Goal: Find contact information: Find contact information

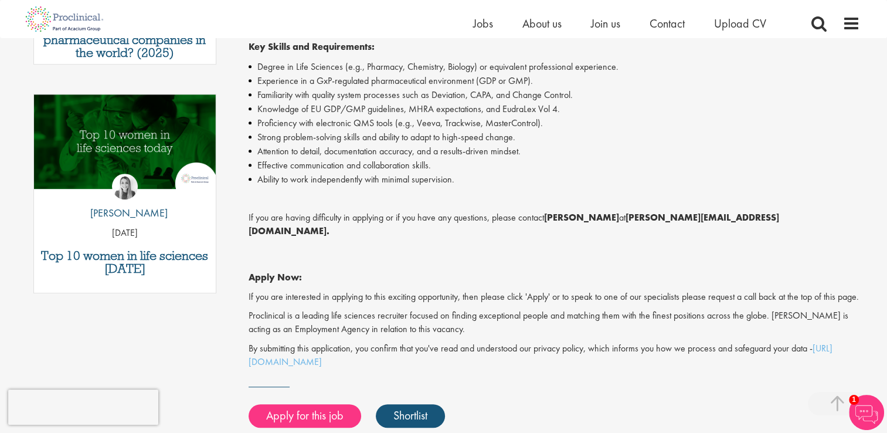
scroll to position [586, 0]
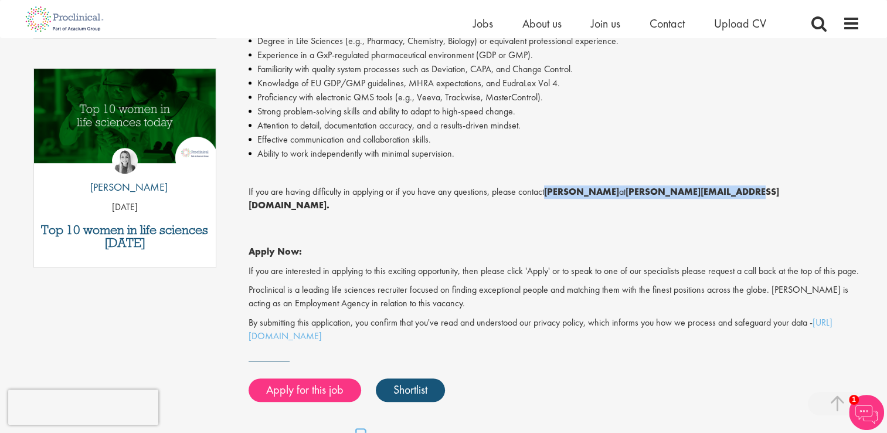
drag, startPoint x: 549, startPoint y: 193, endPoint x: 738, endPoint y: 198, distance: 189.4
click at [738, 198] on p "If you are having difficulty in applying or if you have any questions, please c…" at bounding box center [554, 198] width 611 height 27
drag, startPoint x: 737, startPoint y: 198, endPoint x: 698, endPoint y: 192, distance: 39.7
copy p "[PERSON_NAME][DEMOGRAPHIC_DATA] at [PERSON_NAME][EMAIL_ADDRESS][DOMAIN_NAME]."
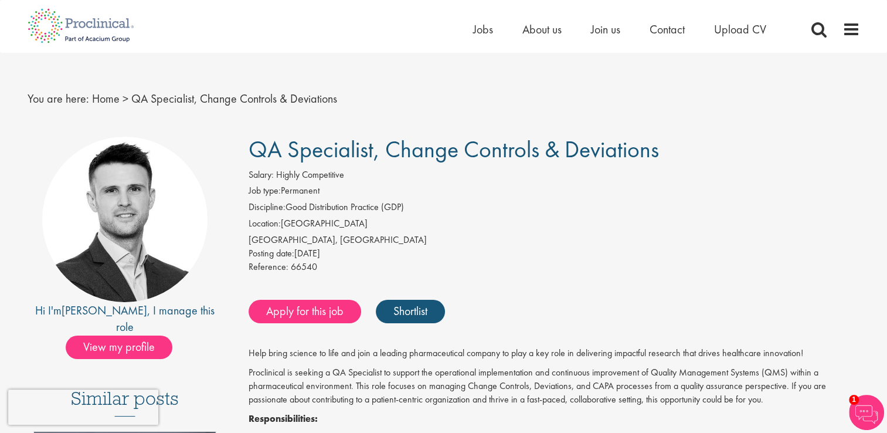
scroll to position [0, 0]
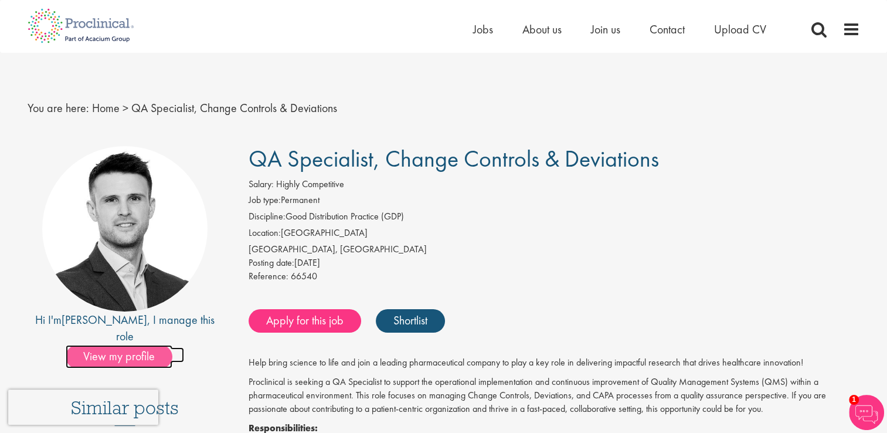
click at [113, 350] on span "View my profile" at bounding box center [119, 356] width 107 height 23
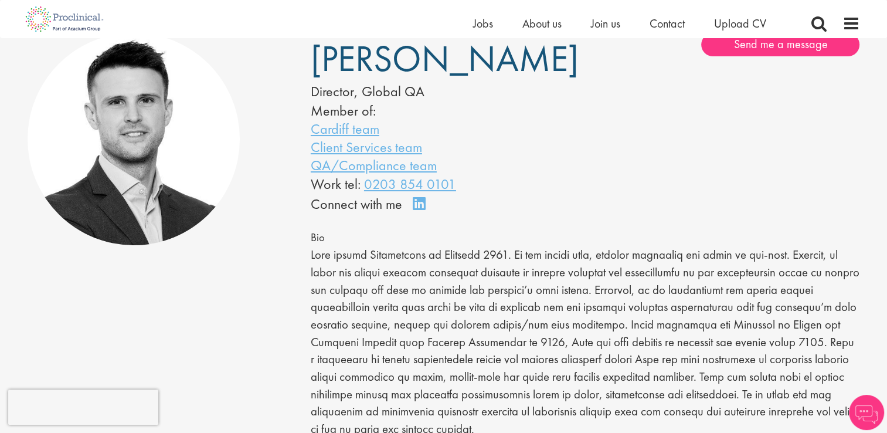
scroll to position [117, 0]
